Goal: Task Accomplishment & Management: Manage account settings

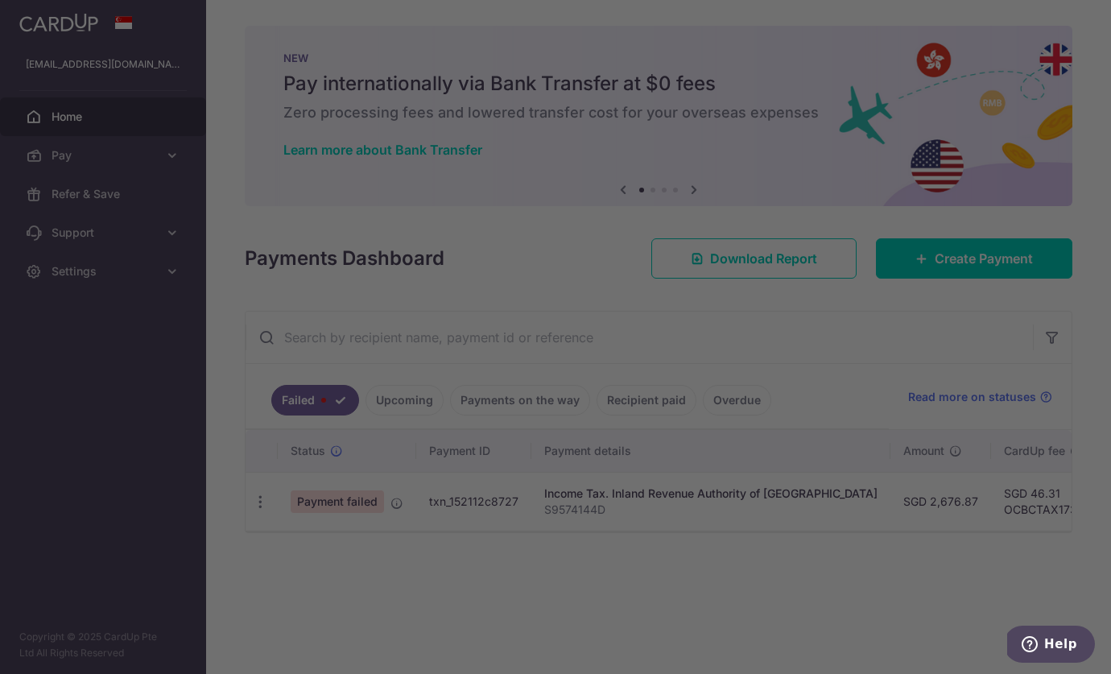
click at [844, 406] on div at bounding box center [561, 340] width 1122 height 680
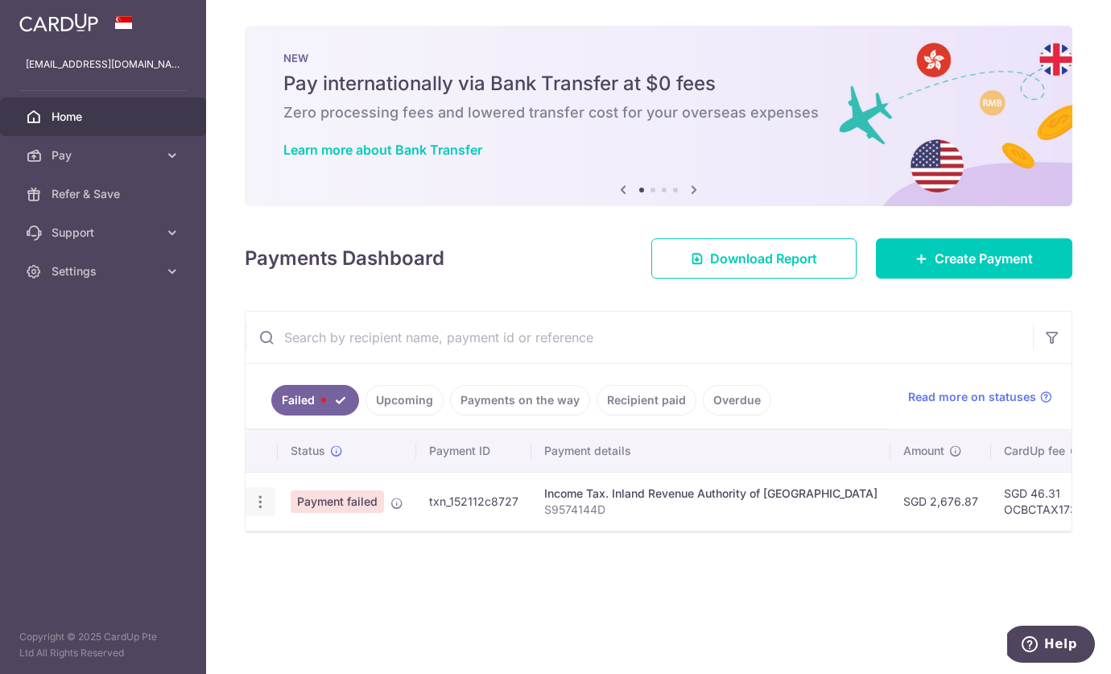
click at [263, 501] on icon "button" at bounding box center [260, 501] width 17 height 17
click at [286, 547] on link "Update payment" at bounding box center [329, 545] width 167 height 39
radio input "true"
type input "2,676.87"
type input "S9574144D"
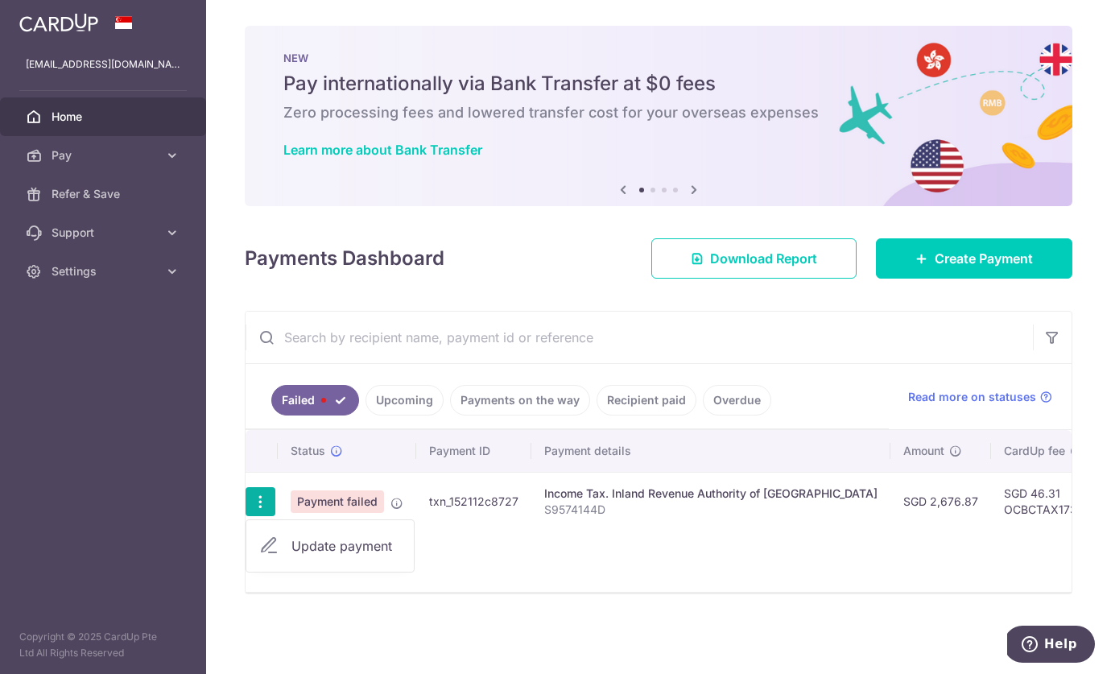
type input "OCBCTAX173"
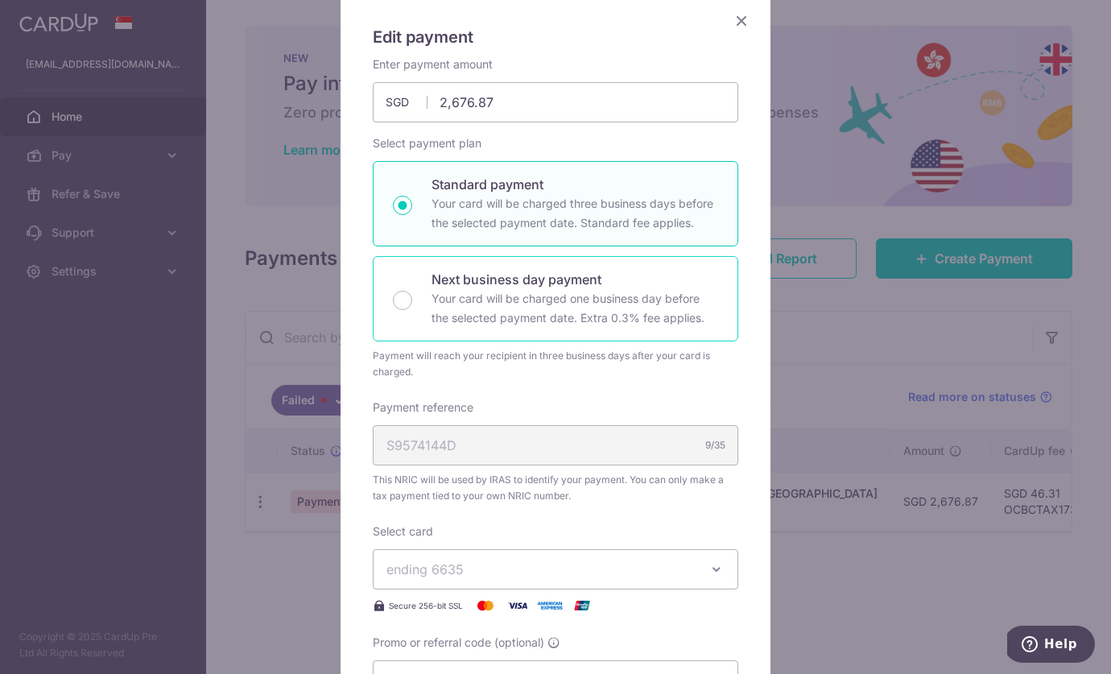
scroll to position [173, 0]
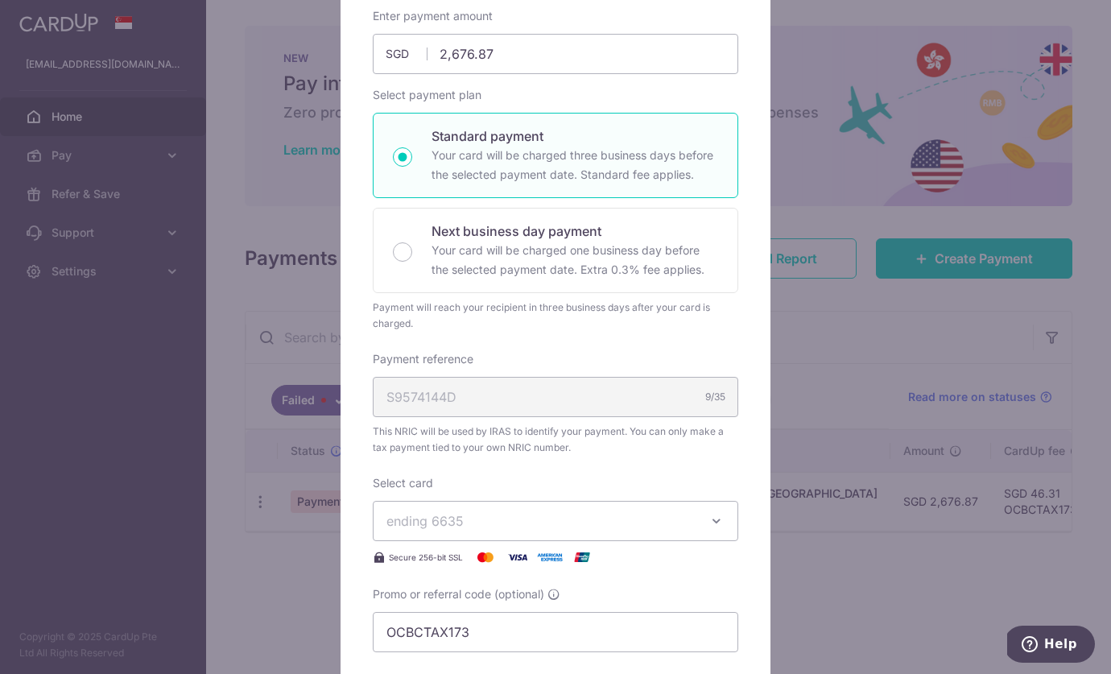
click at [497, 505] on button "ending 6635" at bounding box center [555, 521] width 365 height 40
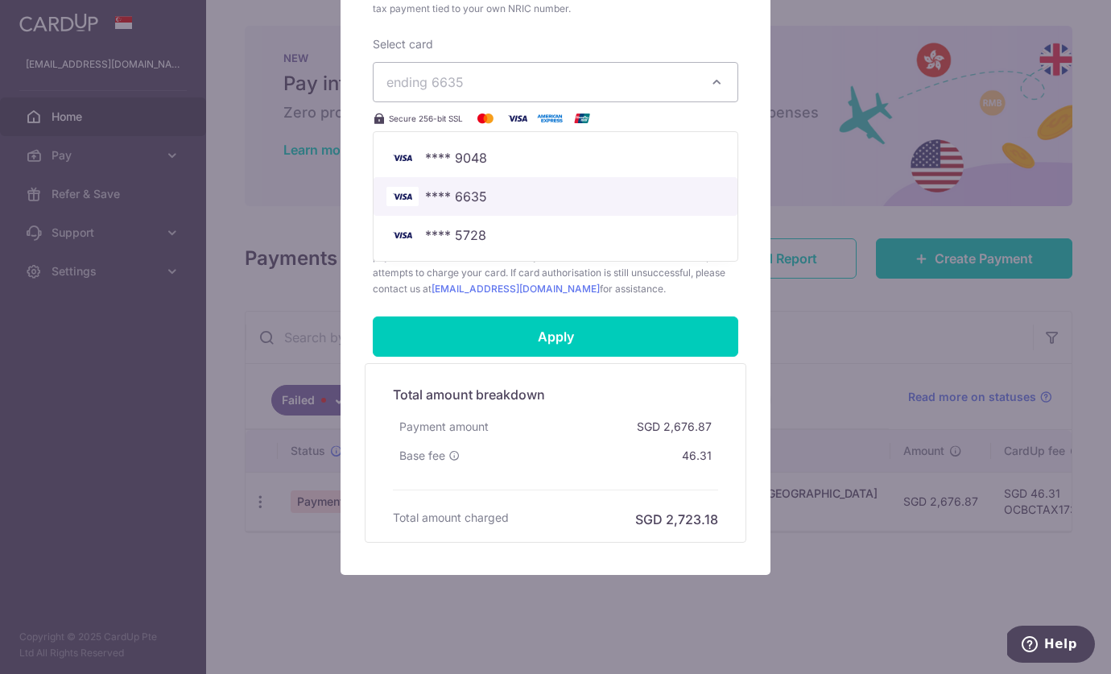
scroll to position [629, 0]
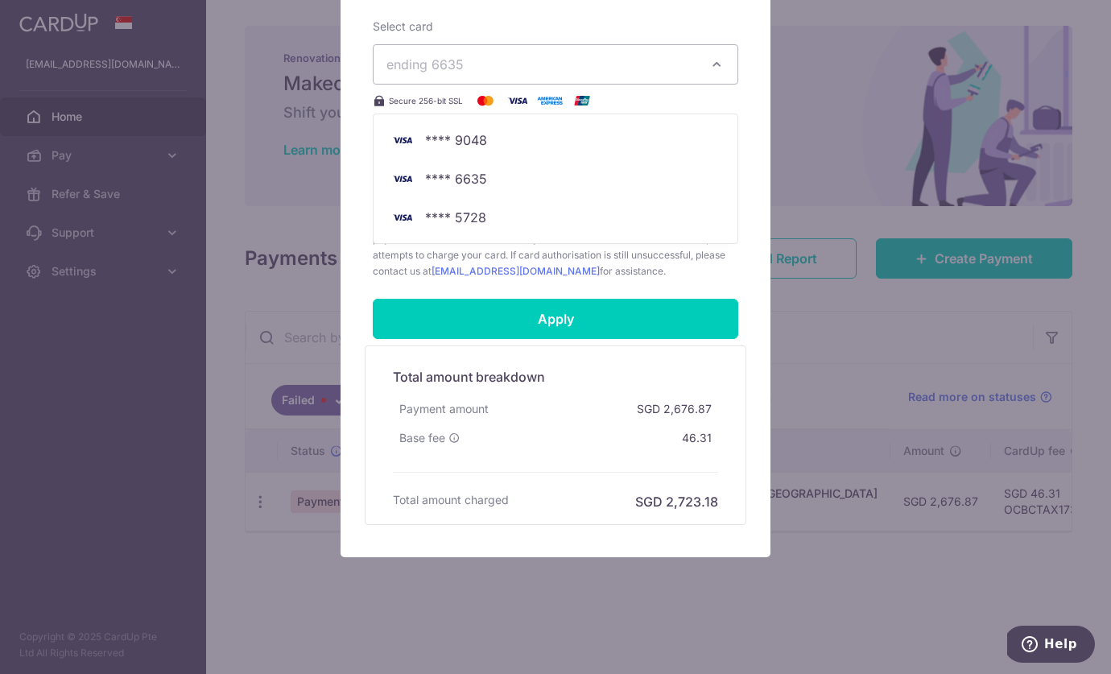
click at [865, 272] on div "Edit payment By clicking apply, you will make changes to all payments to Inland…" at bounding box center [555, 337] width 1111 height 674
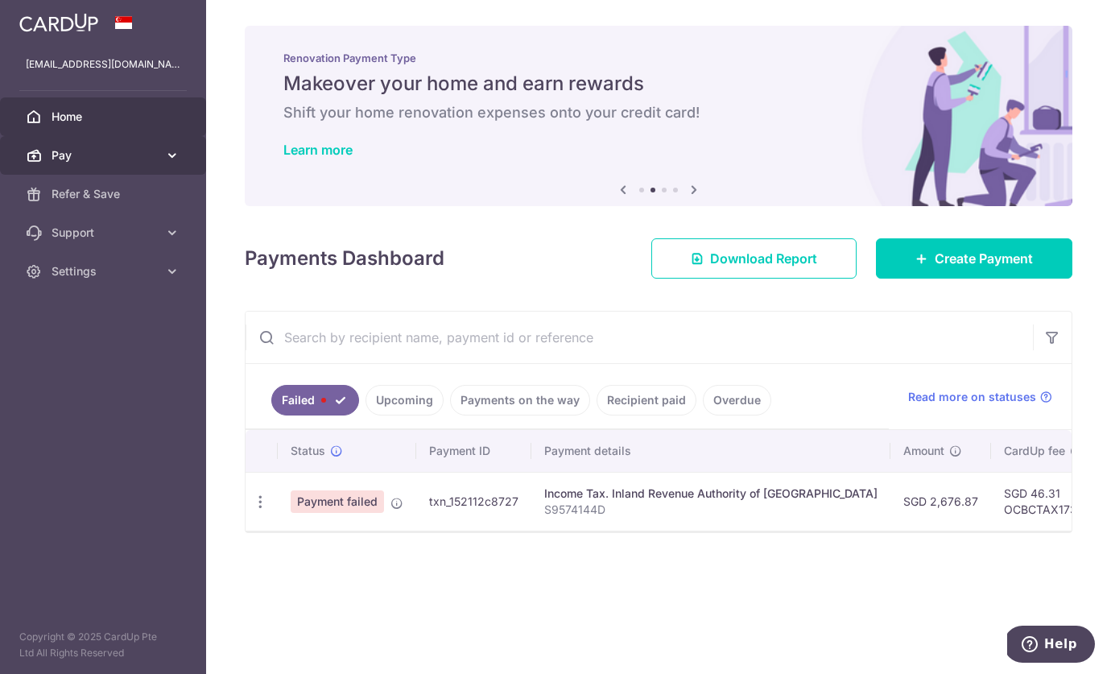
click at [174, 159] on icon at bounding box center [172, 155] width 16 height 16
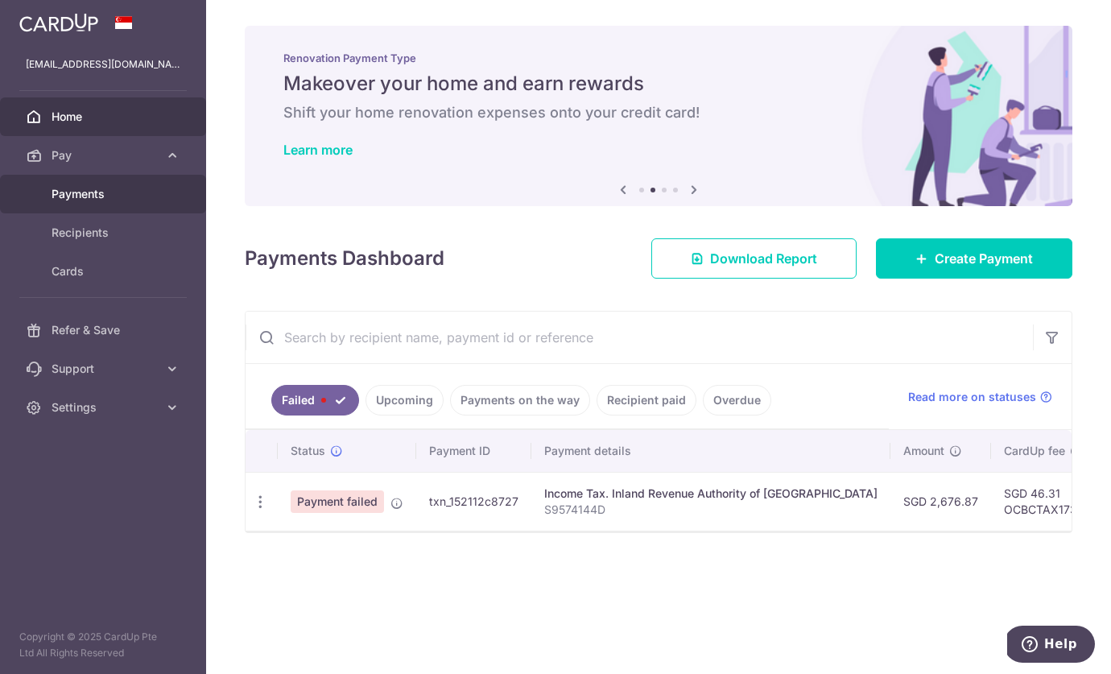
click at [127, 193] on span "Payments" at bounding box center [105, 194] width 106 height 16
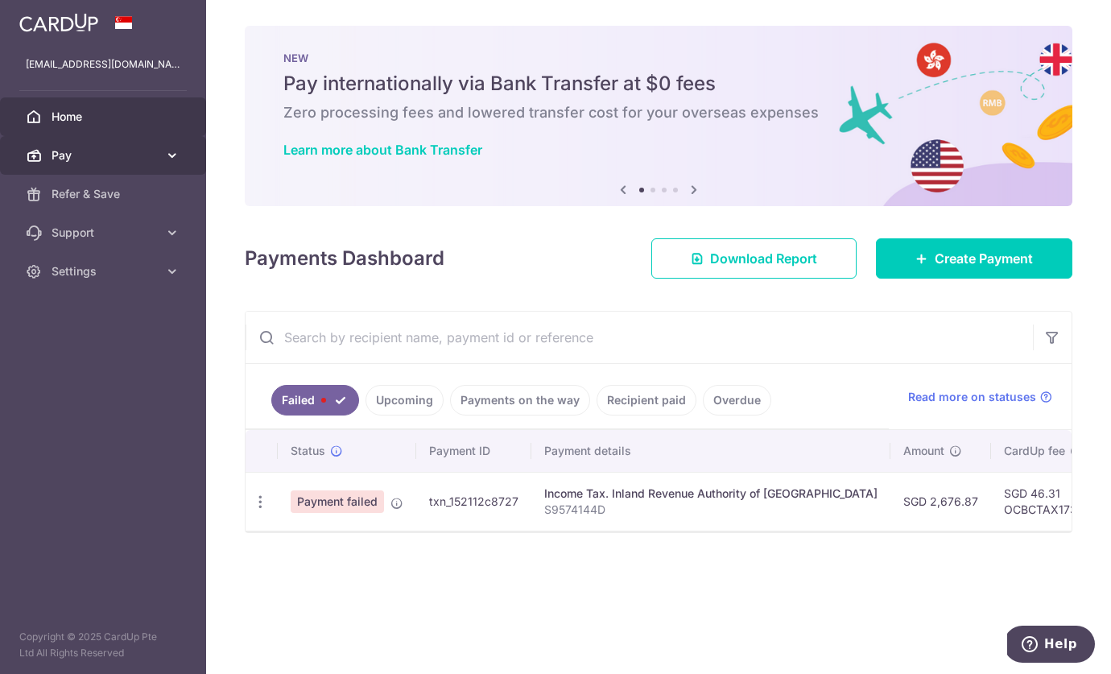
click at [146, 158] on span "Pay" at bounding box center [105, 155] width 106 height 16
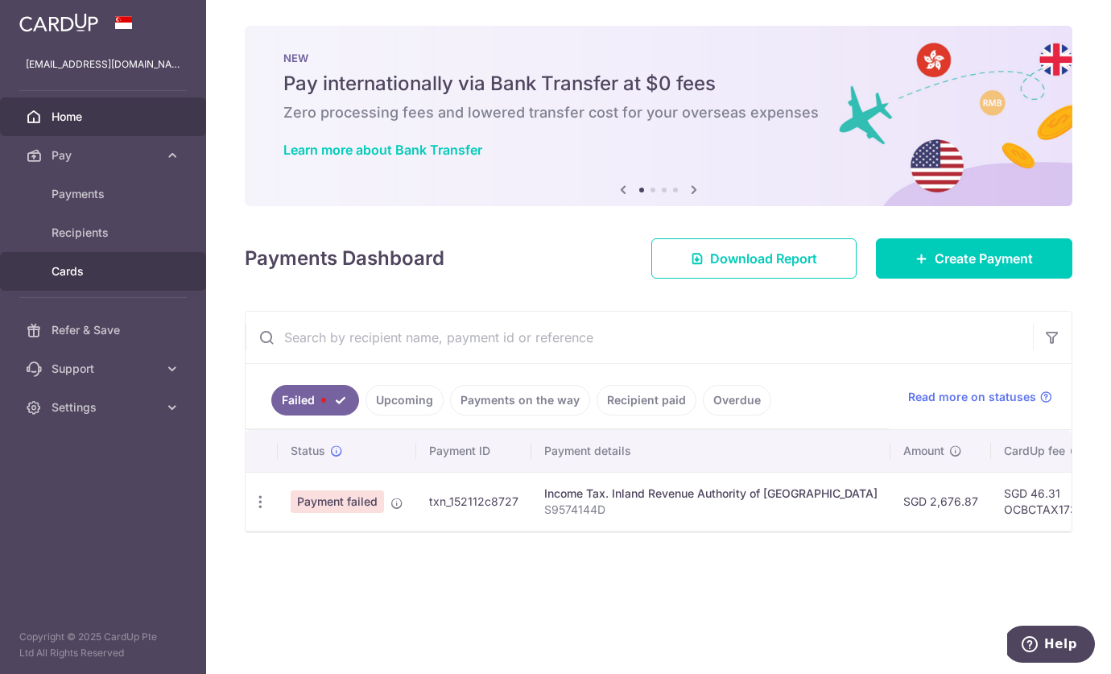
click at [72, 274] on span "Cards" at bounding box center [105, 271] width 106 height 16
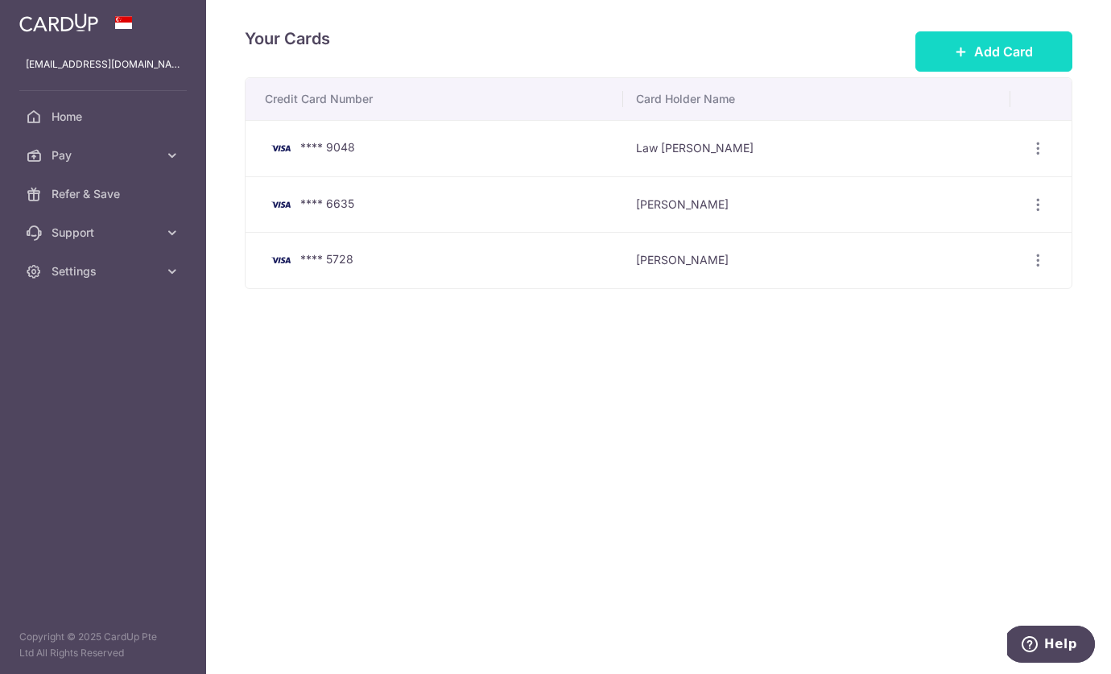
click at [964, 31] on button "Add Card" at bounding box center [993, 51] width 157 height 40
